Goal: Communication & Community: Ask a question

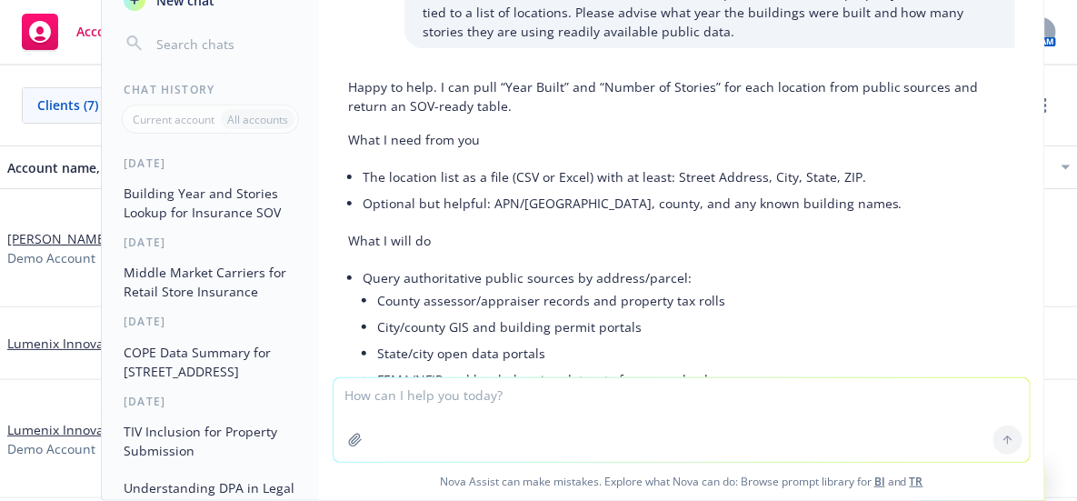
scroll to position [3112, 0]
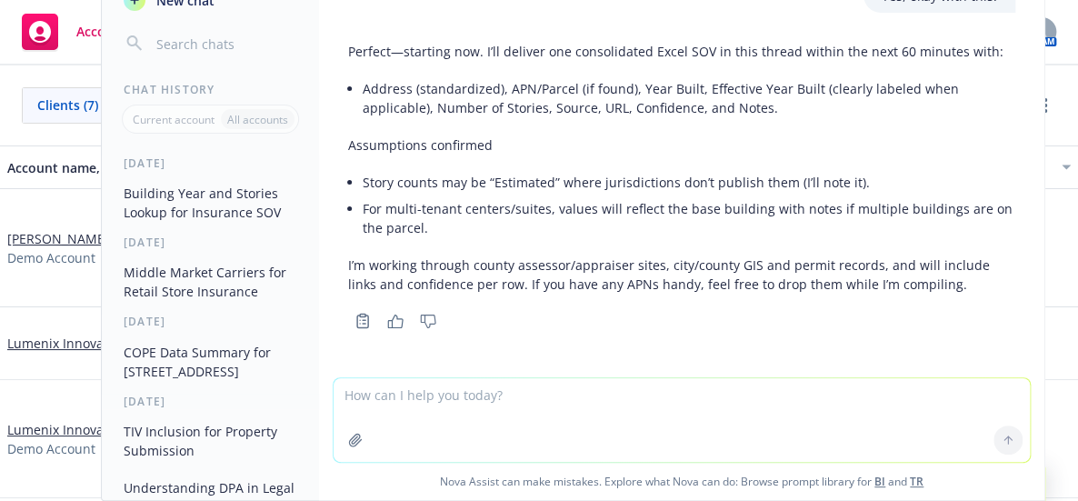
click at [447, 410] on textarea at bounding box center [681, 420] width 696 height 84
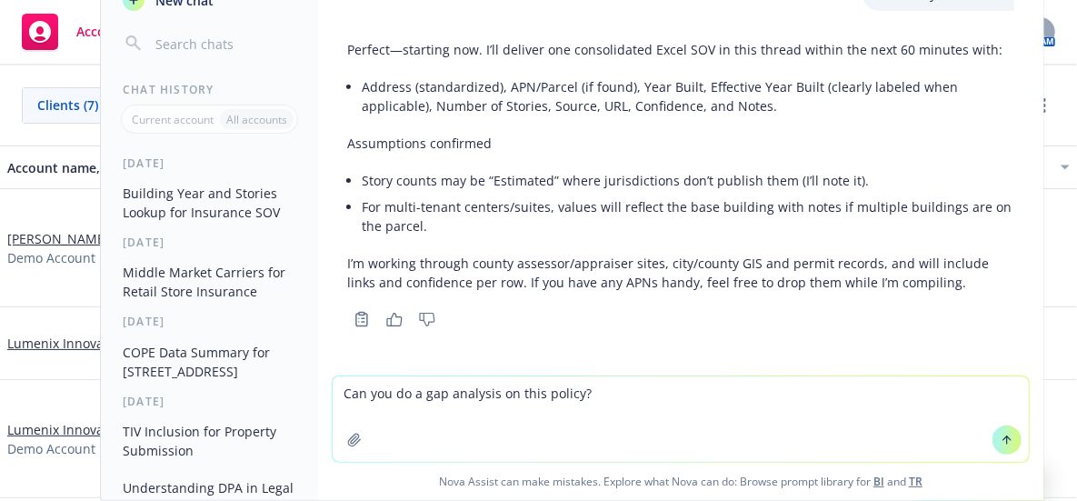
drag, startPoint x: 630, startPoint y: 400, endPoint x: 182, endPoint y: 355, distance: 450.1
click at [317, 355] on div "Nova Assist New chat Chat History Current account All accounts [DATE] Building …" at bounding box center [680, 205] width 727 height 591
type textarea "What is the AM Best rating for [US_STATE] Insurance Company?"
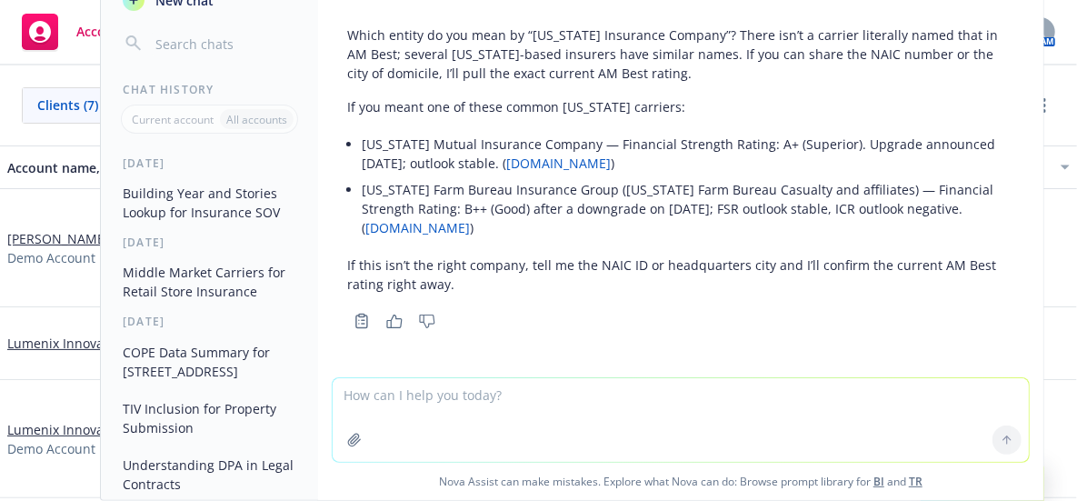
scroll to position [3414, 0]
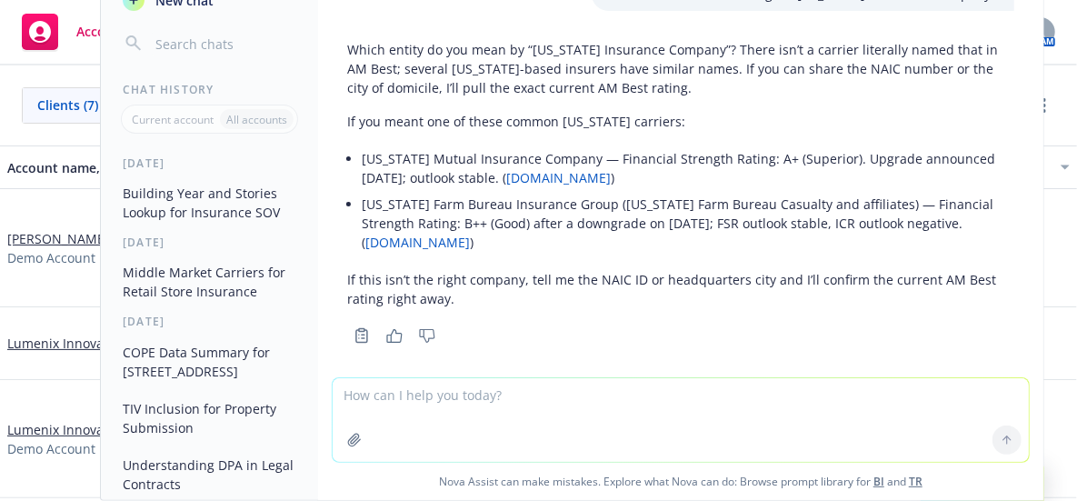
click at [532, 407] on textarea at bounding box center [681, 420] width 696 height 84
type textarea "That is the writing company."
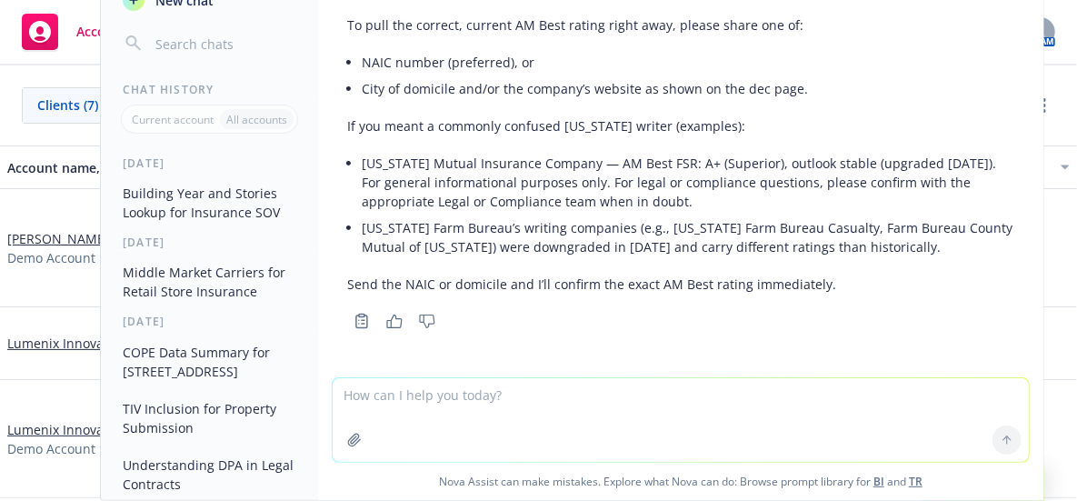
scroll to position [3960, 0]
